Goal: Task Accomplishment & Management: Complete application form

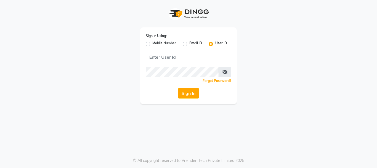
click at [153, 45] on label "Mobile Number" at bounding box center [165, 44] width 24 height 7
click at [153, 44] on input "Mobile Number" at bounding box center [155, 43] width 4 height 4
radio input "true"
radio input "false"
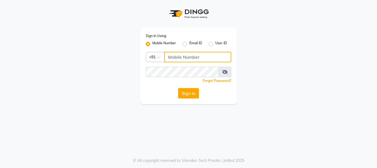
drag, startPoint x: 174, startPoint y: 54, endPoint x: 187, endPoint y: 56, distance: 13.9
click at [174, 54] on input "Username" at bounding box center [197, 57] width 67 height 10
type input "3344221100"
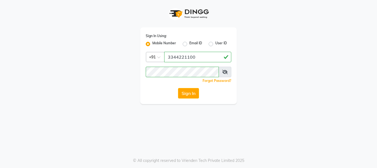
click at [227, 71] on icon at bounding box center [225, 72] width 6 height 4
click at [225, 72] on icon at bounding box center [225, 72] width 5 height 4
click at [194, 93] on button "Sign In" at bounding box center [188, 93] width 21 height 10
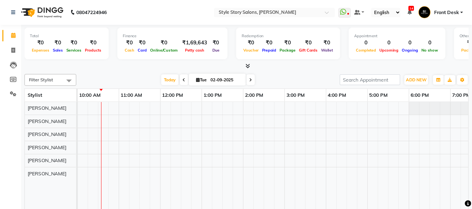
scroll to position [0, 100]
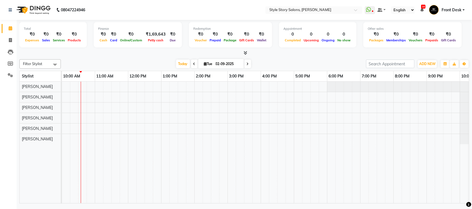
click at [245, 55] on span at bounding box center [244, 53] width 6 height 6
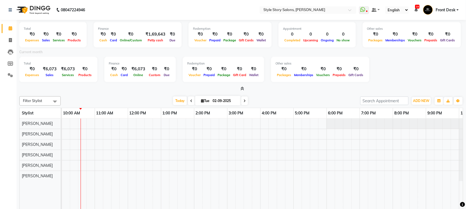
click at [241, 88] on icon at bounding box center [243, 89] width 4 height 4
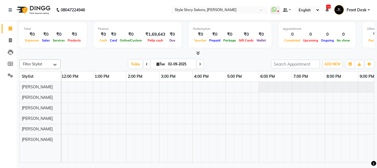
scroll to position [0, 218]
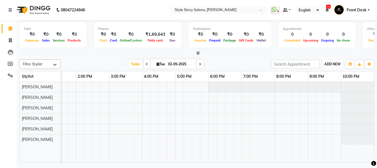
click at [336, 65] on span "ADD NEW" at bounding box center [333, 64] width 16 height 4
click at [320, 89] on link "Add Attendance" at bounding box center [320, 88] width 44 height 7
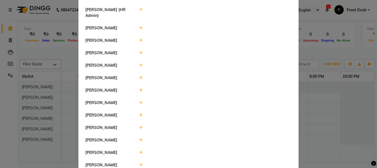
scroll to position [309, 0]
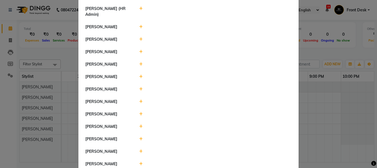
click at [139, 62] on icon at bounding box center [141, 64] width 4 height 4
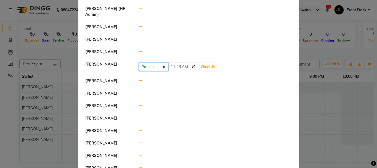
click at [161, 62] on select "Present Absent Late Half Day Weekly Off" at bounding box center [153, 66] width 29 height 9
select select "W"
click at [139, 62] on select "Present Absent Late Half Day Weekly Off" at bounding box center [153, 66] width 29 height 9
click at [170, 61] on div "Present Absent Late Half Day Weekly Off Save" at bounding box center [215, 66] width 161 height 10
click at [171, 63] on button "Save" at bounding box center [174, 67] width 11 height 8
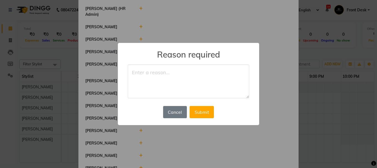
click at [162, 79] on textarea at bounding box center [189, 81] width 122 height 34
type textarea "off"
click at [208, 110] on button "Submit" at bounding box center [202, 112] width 24 height 12
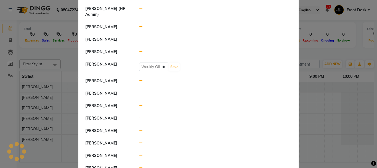
select select "W"
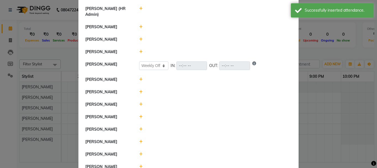
click at [320, 50] on ngb-modal-window "Attendance × Select Date [DATE] [PERSON_NAME] Inventory Manager [PERSON_NAME] H…" at bounding box center [188, 84] width 377 height 168
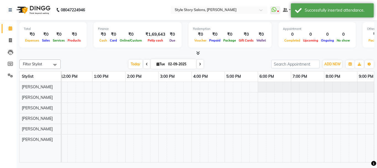
scroll to position [0, 218]
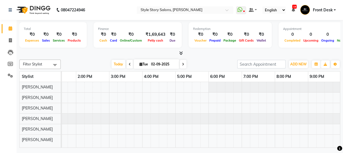
scroll to position [0, 243]
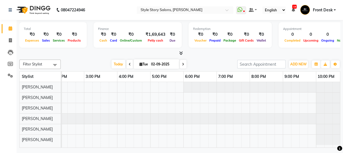
click at [176, 54] on div at bounding box center [179, 53] width 321 height 6
click at [182, 52] on icon at bounding box center [181, 53] width 4 height 4
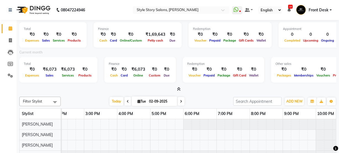
click at [178, 87] on icon at bounding box center [179, 89] width 4 height 4
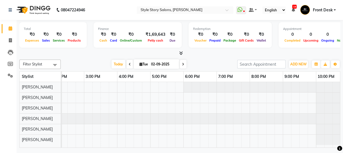
scroll to position [0, 252]
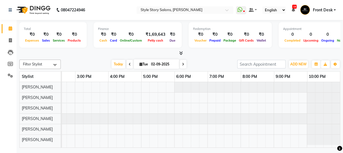
drag, startPoint x: 330, startPoint y: 144, endPoint x: 334, endPoint y: 145, distance: 3.9
click at [334, 145] on body "08047224946 Select Location × Style Story Salons, Ram Nagar WhatsApp Status ✕ S…" at bounding box center [171, 76] width 343 height 153
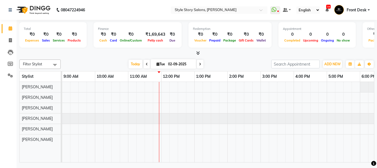
scroll to position [0, 0]
click at [146, 63] on icon at bounding box center [147, 63] width 2 height 3
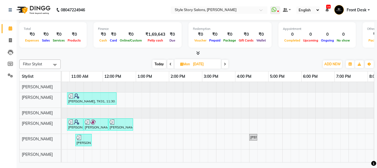
scroll to position [0, 144]
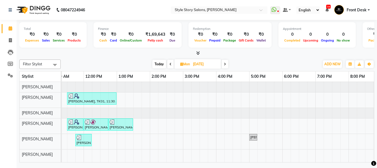
click at [162, 65] on span "Today" at bounding box center [160, 64] width 14 height 9
type input "02-09-2025"
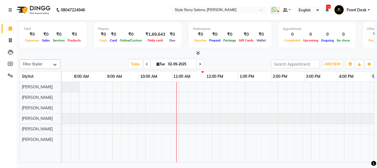
scroll to position [0, 49]
click at [332, 63] on span "ADD NEW" at bounding box center [333, 64] width 16 height 4
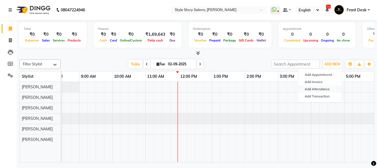
click at [328, 86] on link "Add Attendance" at bounding box center [320, 88] width 44 height 7
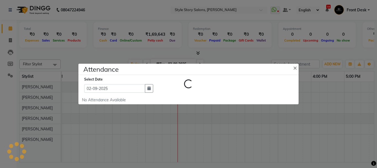
select select "W"
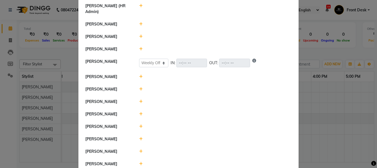
scroll to position [284, 0]
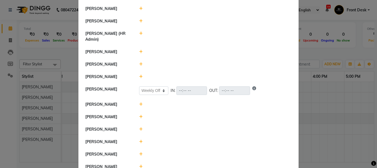
click at [140, 75] on icon at bounding box center [141, 77] width 4 height 4
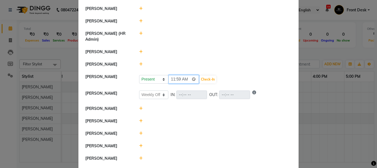
click at [185, 75] on input "11:59" at bounding box center [184, 79] width 31 height 9
type input "09:00"
click at [201, 75] on button "Check-In" at bounding box center [208, 79] width 17 height 8
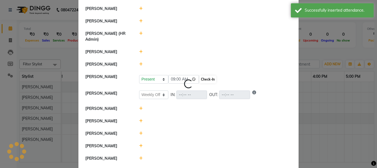
select select "W"
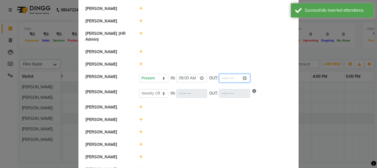
click at [230, 74] on input "time" at bounding box center [234, 78] width 31 height 9
type input "19:00"
drag, startPoint x: 260, startPoint y: 90, endPoint x: 238, endPoint y: 90, distance: 21.8
click at [260, 101] on li "[PERSON_NAME]" at bounding box center [189, 107] width 218 height 13
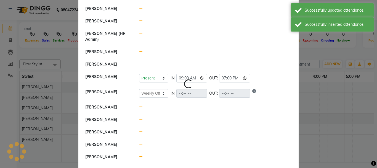
select select "W"
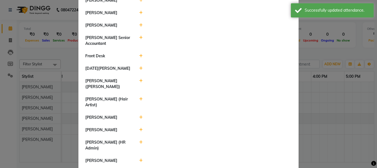
scroll to position [174, 0]
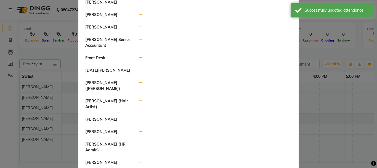
click at [139, 13] on icon at bounding box center [141, 15] width 4 height 4
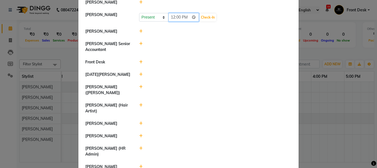
click at [187, 13] on input "12:00" at bounding box center [184, 17] width 31 height 9
type input "09:10"
click at [200, 14] on button "Check-In" at bounding box center [208, 18] width 17 height 8
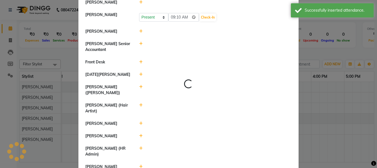
select select "W"
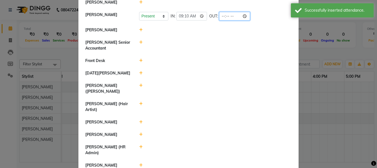
click at [228, 12] on input "time" at bounding box center [234, 16] width 31 height 9
type input "18:00"
click at [253, 27] on div at bounding box center [215, 30] width 161 height 6
select select "W"
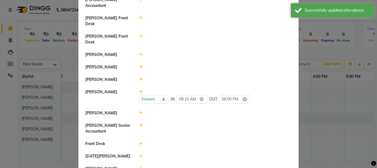
scroll to position [63, 0]
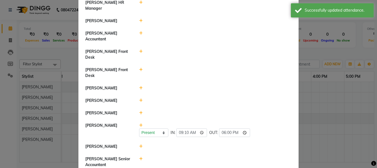
click at [140, 20] on icon at bounding box center [141, 21] width 4 height 4
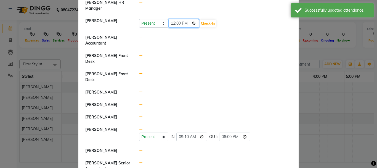
drag, startPoint x: 186, startPoint y: 23, endPoint x: 187, endPoint y: 27, distance: 4.5
click at [186, 23] on input "12:00" at bounding box center [184, 23] width 31 height 9
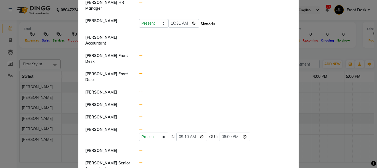
type input "10:31"
click at [202, 22] on button "Check-In" at bounding box center [208, 24] width 17 height 8
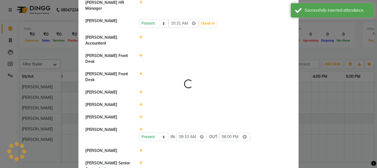
select select "W"
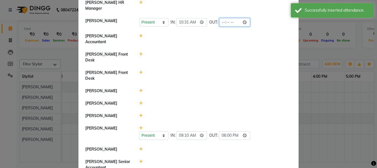
drag, startPoint x: 230, startPoint y: 21, endPoint x: 231, endPoint y: 26, distance: 5.6
click at [231, 21] on input "time" at bounding box center [234, 22] width 31 height 9
type input "20:00"
click at [260, 39] on div at bounding box center [215, 39] width 161 height 12
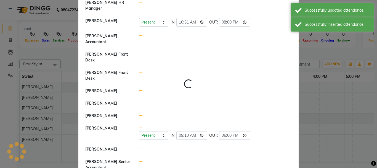
select select "W"
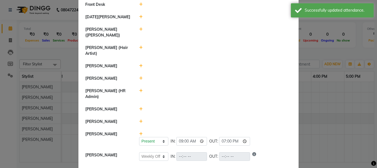
scroll to position [257, 0]
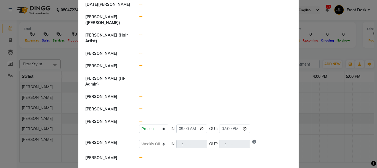
click at [140, 76] on icon at bounding box center [141, 78] width 4 height 4
click at [185, 77] on input "12:00" at bounding box center [184, 81] width 31 height 9
type input "10:12"
click at [200, 77] on button "Check-In" at bounding box center [208, 81] width 17 height 8
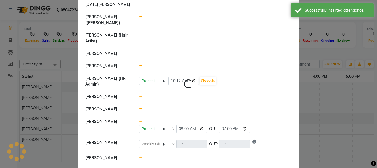
select select "W"
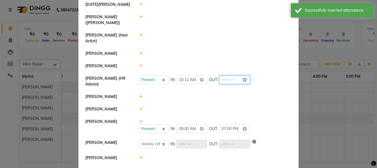
click at [229, 75] on input "time" at bounding box center [234, 79] width 31 height 9
type input "18:00"
drag, startPoint x: 262, startPoint y: 83, endPoint x: 253, endPoint y: 84, distance: 8.4
click at [262, 90] on li "[PERSON_NAME]" at bounding box center [189, 96] width 218 height 13
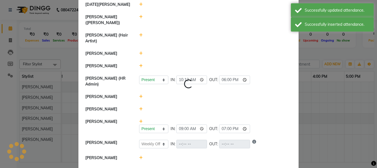
select select "W"
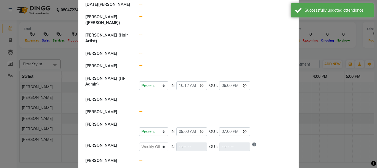
click at [139, 97] on icon at bounding box center [141, 99] width 4 height 4
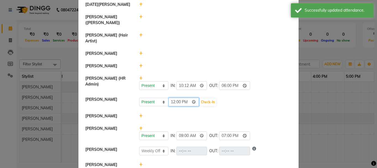
click at [184, 98] on input "12:00" at bounding box center [184, 102] width 31 height 9
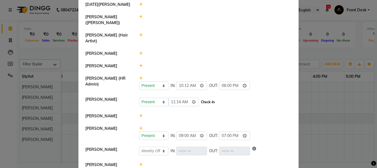
type input "11:14"
click at [204, 98] on button "Check-In" at bounding box center [208, 102] width 17 height 8
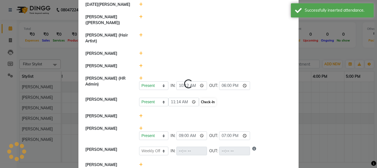
select select "W"
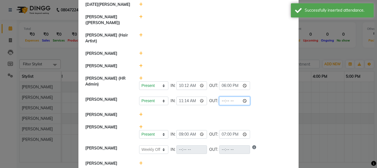
click at [231, 96] on input "time" at bounding box center [234, 100] width 31 height 9
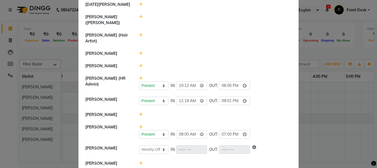
type input "21:01"
click at [260, 75] on div "Present Absent Late Half Day Weekly Off IN: 10:12 OUT: 18:00" at bounding box center [215, 82] width 161 height 14
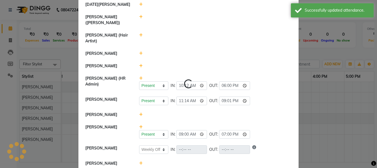
select select "W"
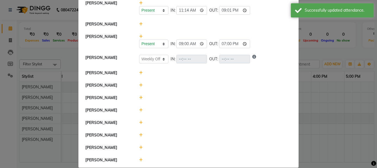
scroll to position [355, 0]
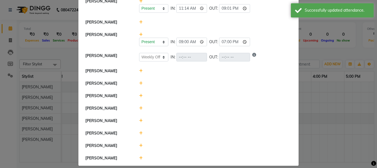
click at [139, 106] on icon at bounding box center [141, 108] width 4 height 4
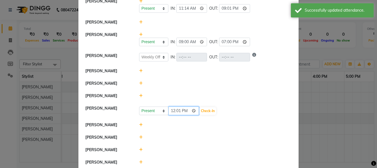
click at [187, 106] on input "12:01" at bounding box center [184, 110] width 31 height 9
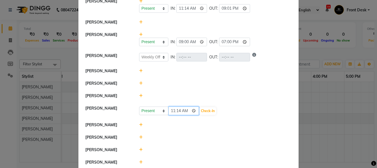
type input "11:14"
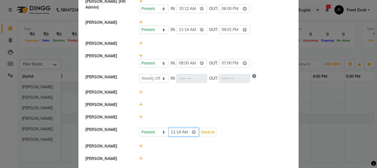
scroll to position [327, 0]
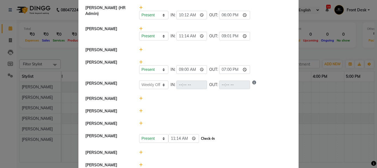
click at [200, 135] on button "Check-In" at bounding box center [208, 139] width 17 height 8
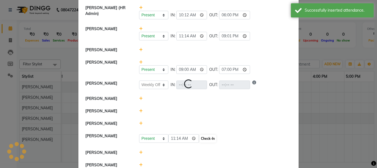
select select "W"
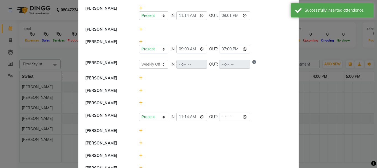
scroll to position [358, 0]
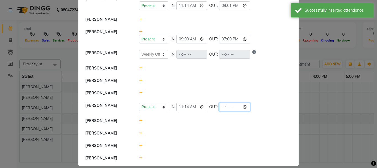
click at [230, 103] on input "time" at bounding box center [234, 107] width 31 height 9
type input "21:01"
click at [249, 87] on li "[PERSON_NAME]" at bounding box center [189, 93] width 218 height 13
select select "W"
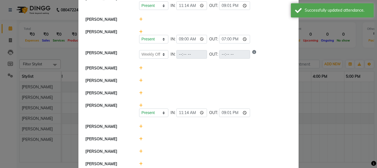
click at [139, 149] on icon at bounding box center [141, 151] width 4 height 4
click at [156, 149] on select "Present Absent Late Half Day Weekly Off" at bounding box center [153, 153] width 29 height 9
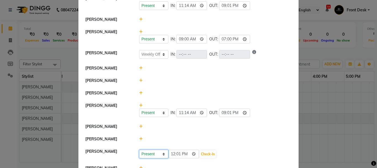
select select "W"
click at [139, 149] on select "Present Absent Late Half Day Weekly Off" at bounding box center [153, 153] width 29 height 9
click at [173, 150] on button "Save" at bounding box center [174, 154] width 11 height 8
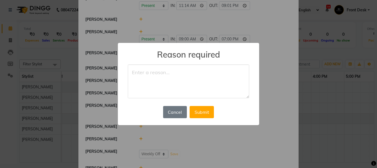
click at [167, 72] on textarea at bounding box center [189, 81] width 122 height 34
type textarea "off"
click at [203, 113] on button "Submit" at bounding box center [202, 112] width 24 height 12
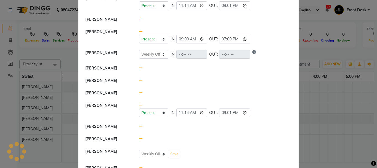
select select "W"
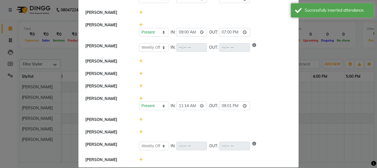
scroll to position [366, 0]
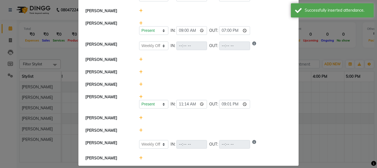
click at [139, 156] on icon at bounding box center [141, 158] width 4 height 4
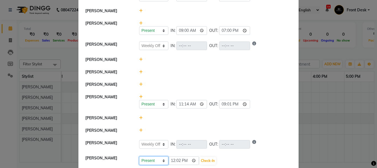
click at [157, 156] on select "Present Absent Late Half Day Weekly Off" at bounding box center [153, 160] width 29 height 9
select select "W"
click at [139, 156] on select "Present Absent Late Half Day Weekly Off" at bounding box center [153, 160] width 29 height 9
click at [174, 157] on button "Save" at bounding box center [174, 161] width 11 height 8
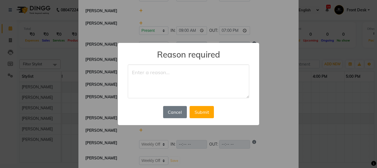
click at [141, 75] on textarea at bounding box center [189, 81] width 122 height 34
type textarea "off"
click at [208, 115] on button "Submit" at bounding box center [202, 112] width 24 height 12
select select "W"
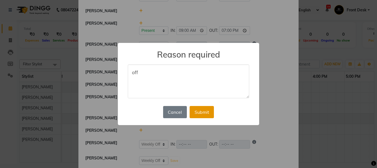
select select "W"
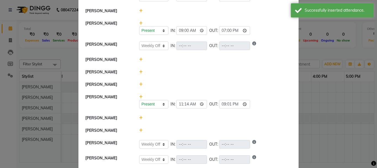
click at [308, 51] on ngb-modal-window "Attendance × Select Date [DATE] [PERSON_NAME] Inventory Manager [PERSON_NAME] H…" at bounding box center [188, 84] width 377 height 168
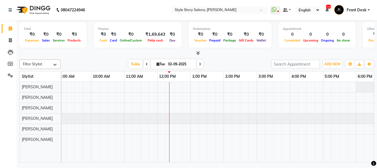
scroll to position [0, 53]
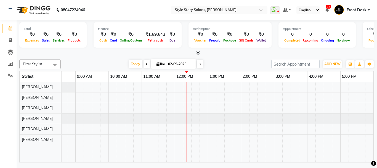
click at [199, 53] on icon at bounding box center [198, 53] width 4 height 4
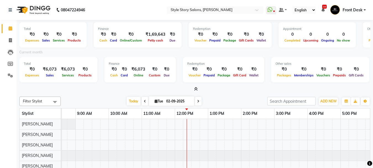
click at [196, 90] on icon at bounding box center [196, 89] width 4 height 4
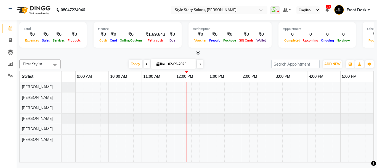
click at [198, 53] on icon at bounding box center [198, 53] width 4 height 4
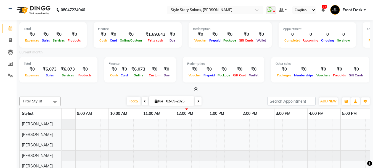
click at [197, 88] on icon at bounding box center [196, 89] width 4 height 4
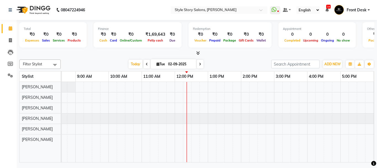
click at [198, 52] on icon at bounding box center [198, 53] width 4 height 4
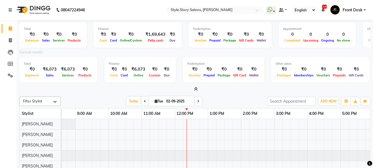
click at [195, 89] on icon at bounding box center [196, 89] width 4 height 4
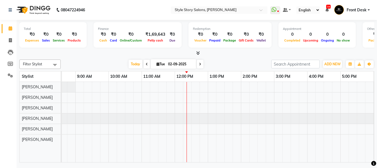
click at [198, 50] on span at bounding box center [197, 53] width 6 height 6
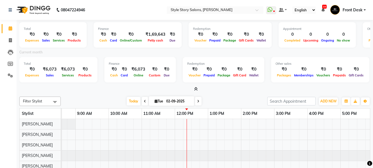
click at [195, 90] on icon at bounding box center [196, 89] width 4 height 4
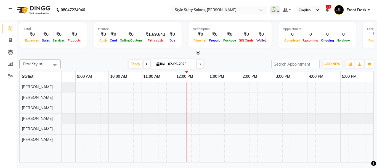
click at [198, 53] on icon at bounding box center [198, 53] width 4 height 4
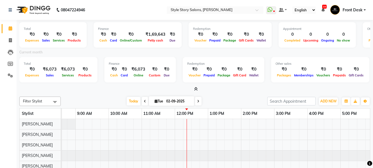
click at [195, 88] on icon at bounding box center [196, 89] width 4 height 4
